Goal: Task Accomplishment & Management: Complete application form

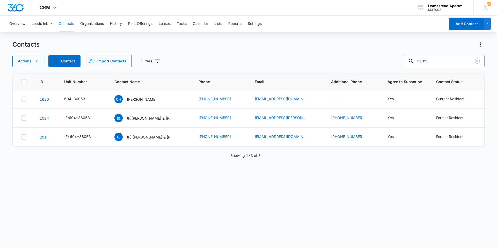
click at [442, 60] on input "36053" at bounding box center [444, 61] width 81 height 12
type input "37102"
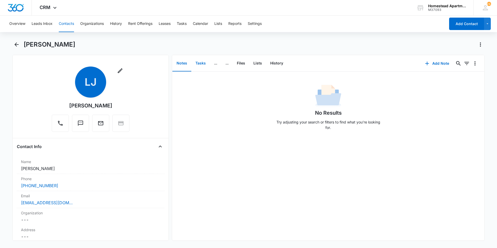
click at [197, 63] on button "Tasks" at bounding box center [200, 63] width 19 height 16
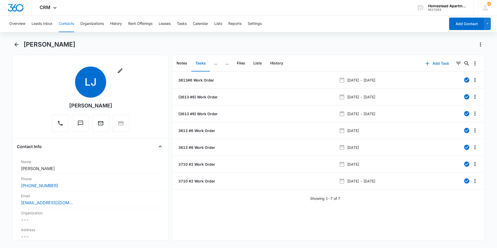
click at [438, 61] on button "Add Task" at bounding box center [437, 63] width 34 height 12
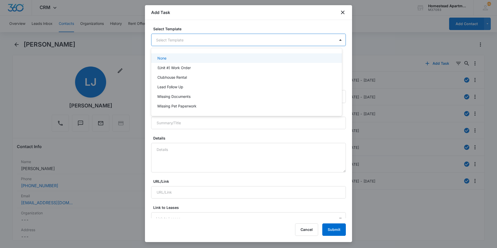
click at [184, 41] on body "CRM Apps Reputation Websites Forms CRM Email Social Content Intelligence Files …" at bounding box center [248, 124] width 497 height 248
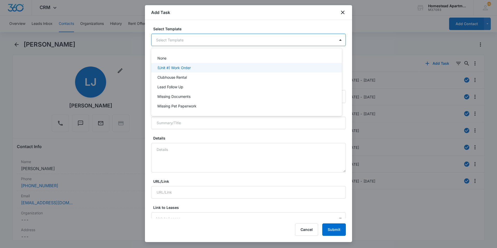
click at [183, 68] on p "(Unit #) Work Order" at bounding box center [173, 67] width 33 height 5
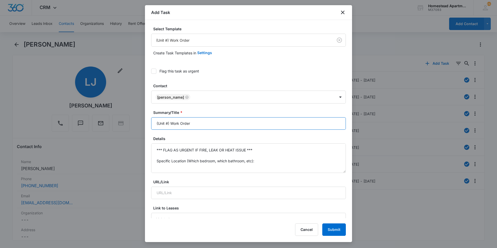
click at [180, 126] on input "(Unit #) Work Order" at bounding box center [248, 123] width 195 height 12
click at [191, 123] on input "(Unit #) Work Order" at bounding box center [248, 123] width 195 height 12
drag, startPoint x: 194, startPoint y: 122, endPoint x: 138, endPoint y: 125, distance: 56.5
click at [138, 125] on body "CRM Apps Reputation Websites Forms CRM Email Social Content Intelligence Files …" at bounding box center [248, 124] width 497 height 248
type input "3710#2 W/O"
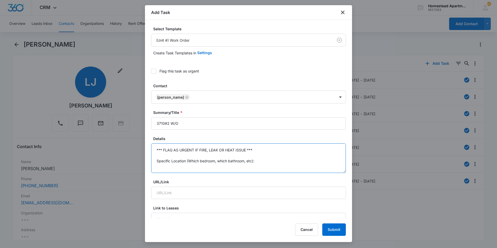
scroll to position [38, 0]
drag, startPoint x: 157, startPoint y: 149, endPoint x: 259, endPoint y: 186, distance: 109.3
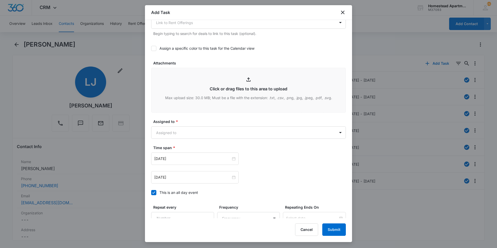
scroll to position [259, 0]
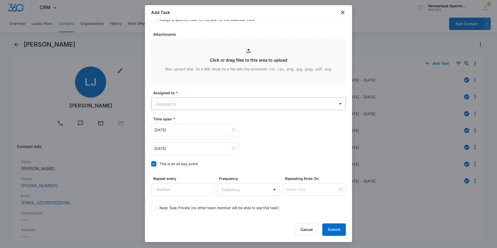
type textarea "Can you replace two blinds for the sliding blinds, one was missing when she mov…"
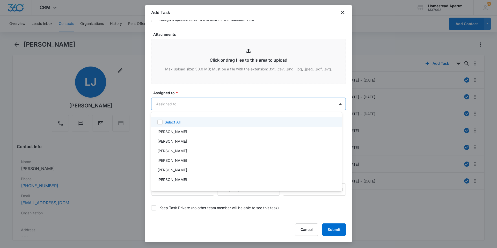
click at [184, 100] on body "CRM Apps Reputation Websites Forms CRM Email Social Content Intelligence Files …" at bounding box center [248, 124] width 497 height 248
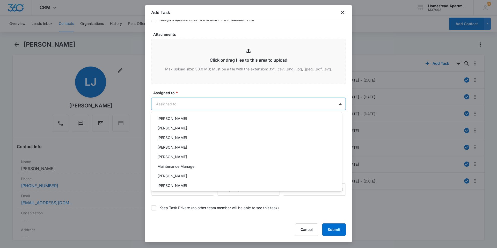
scroll to position [84, 0]
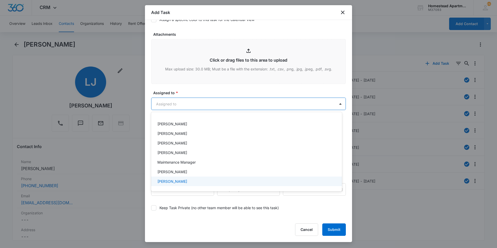
click at [179, 182] on p "[PERSON_NAME]" at bounding box center [172, 181] width 30 height 5
click at [207, 92] on div at bounding box center [248, 124] width 497 height 248
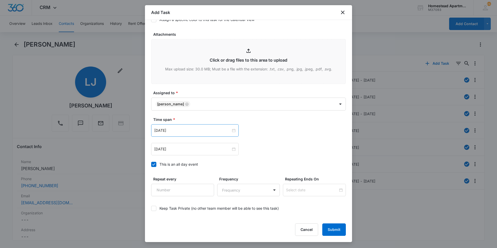
click at [189, 135] on div "[DATE]" at bounding box center [195, 130] width 88 height 12
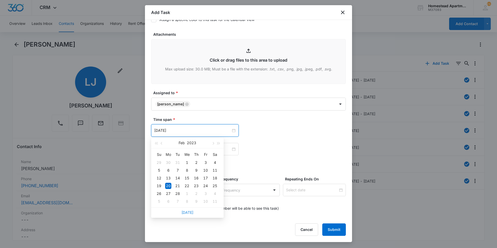
click at [190, 212] on link "[DATE]" at bounding box center [188, 212] width 12 height 4
type input "[DATE]"
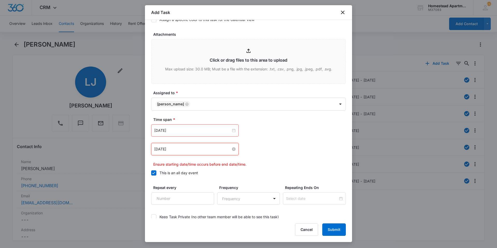
click at [189, 147] on input "[DATE]" at bounding box center [192, 149] width 77 height 6
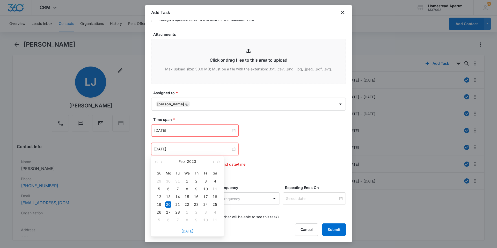
click at [189, 230] on link "[DATE]" at bounding box center [188, 231] width 12 height 4
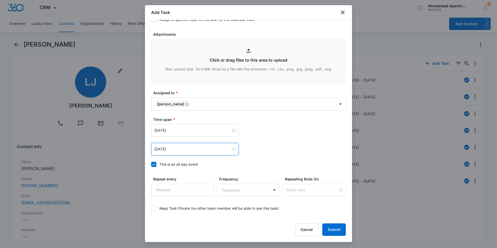
click at [302, 145] on div "[DATE] [DATE] Su Mo Tu We Th Fr Sa 28 29 30 1 2 3 4 5 6 7 8 9 10 11 12 13 14 15…" at bounding box center [248, 149] width 195 height 12
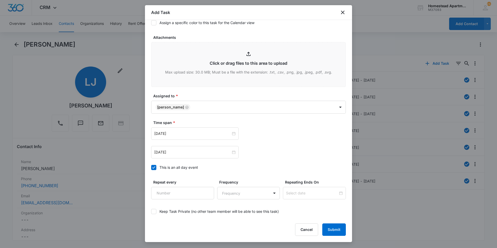
scroll to position [281, 0]
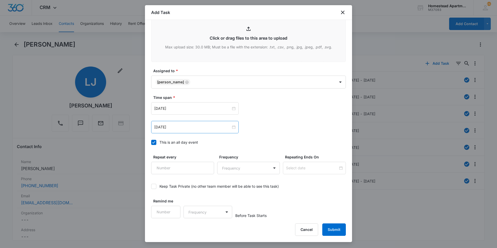
click at [179, 131] on div "[DATE]" at bounding box center [195, 127] width 88 height 12
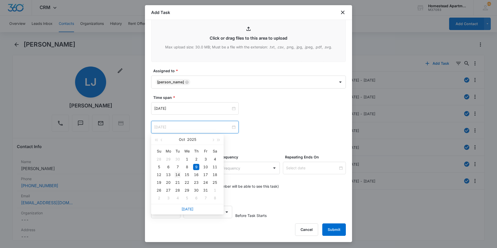
type input "[DATE]"
click at [181, 176] on div "14" at bounding box center [178, 175] width 6 height 6
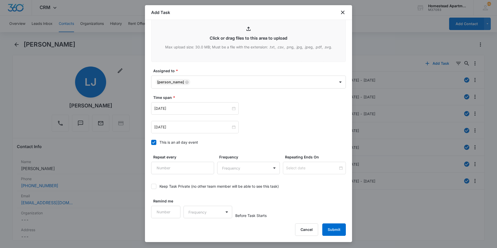
click at [270, 130] on div "[DATE] [DATE] Su Mo Tu We Th Fr Sa 28 29 30 1 2 3 4 5 6 7 8 9 10 11 12 13 14 15…" at bounding box center [248, 127] width 195 height 12
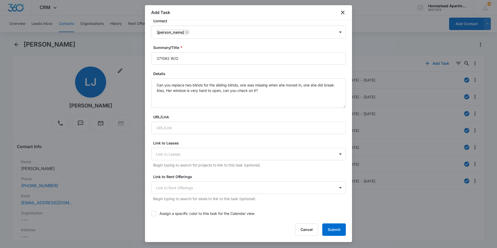
scroll to position [0, 0]
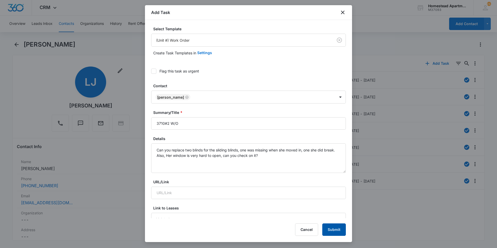
click at [331, 229] on button "Submit" at bounding box center [334, 229] width 24 height 12
